Goal: Task Accomplishment & Management: Manage account settings

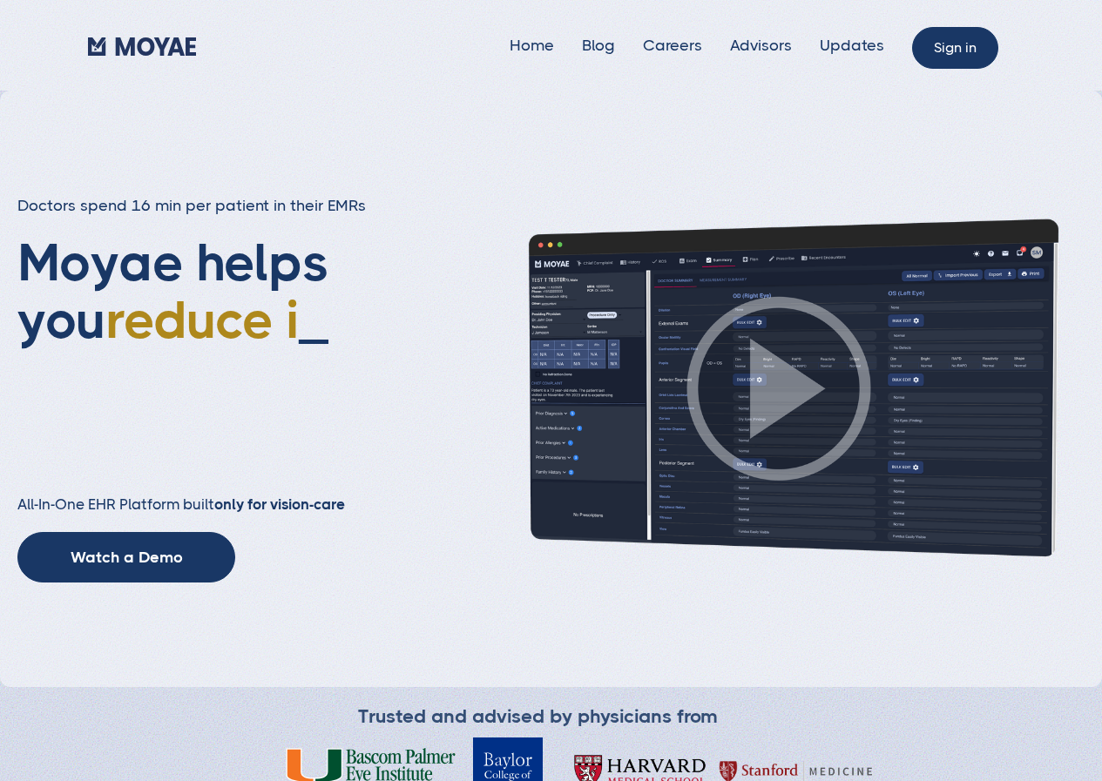
click at [975, 47] on link "Sign in" at bounding box center [955, 48] width 86 height 42
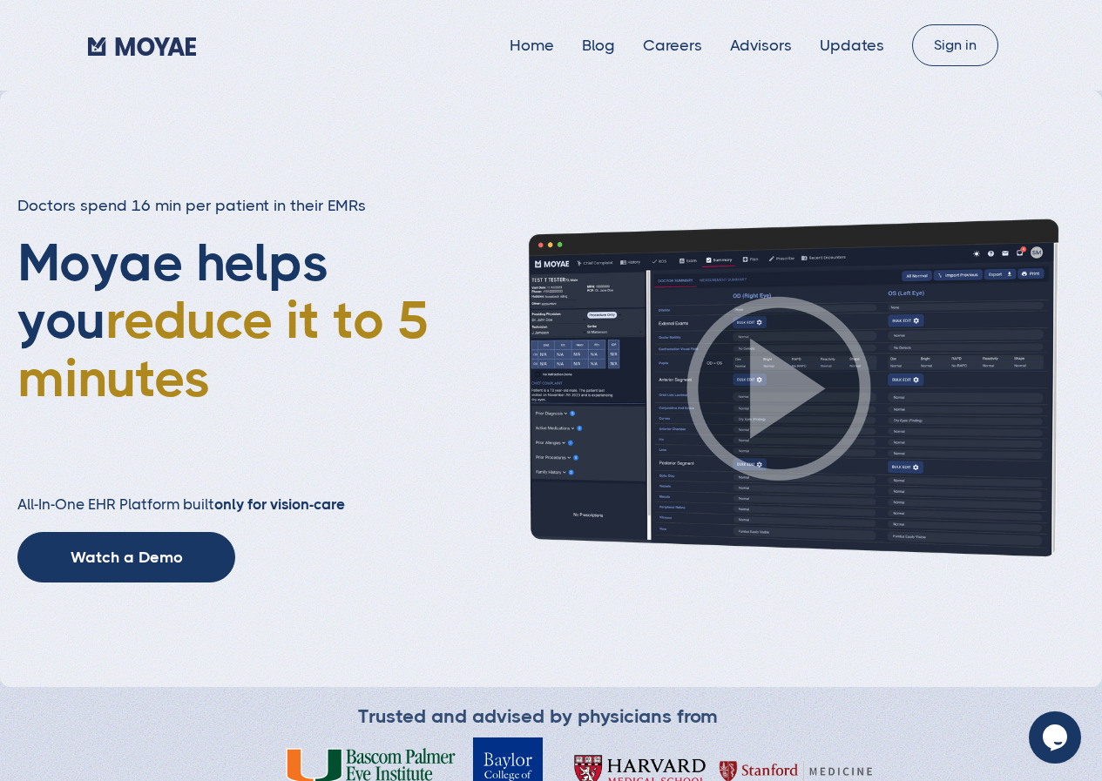
click at [995, 30] on div "Sign in" at bounding box center [963, 45] width 102 height 42
click at [977, 38] on link "Sign in" at bounding box center [955, 48] width 86 height 42
click at [962, 53] on link "Sign in" at bounding box center [955, 48] width 86 height 42
